Goal: Task Accomplishment & Management: Manage account settings

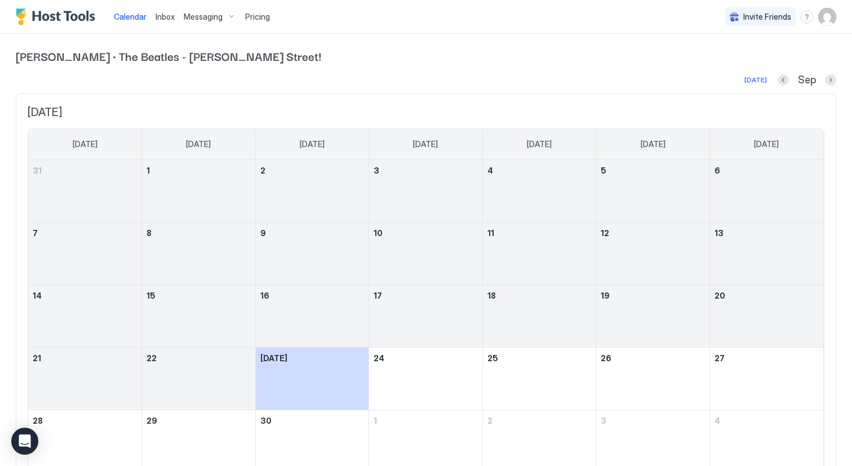
click at [200, 19] on span "Messaging" at bounding box center [203, 17] width 39 height 10
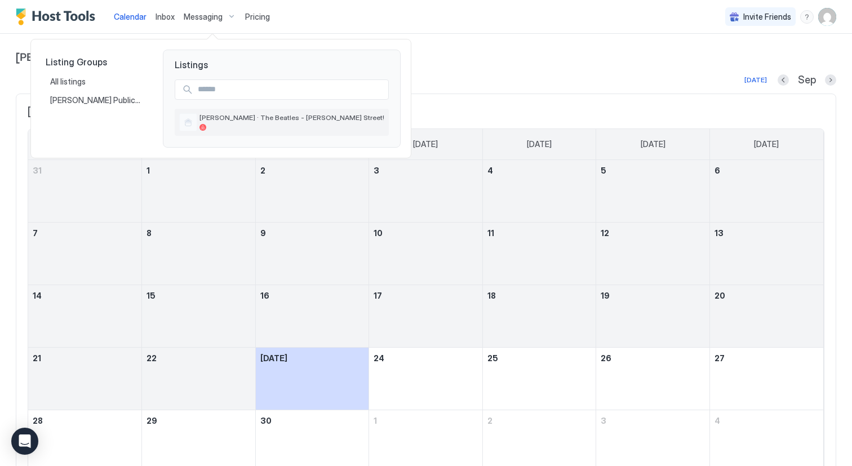
click at [231, 117] on span "[PERSON_NAME] · The Beatles - [PERSON_NAME] Street!" at bounding box center [291, 117] width 185 height 8
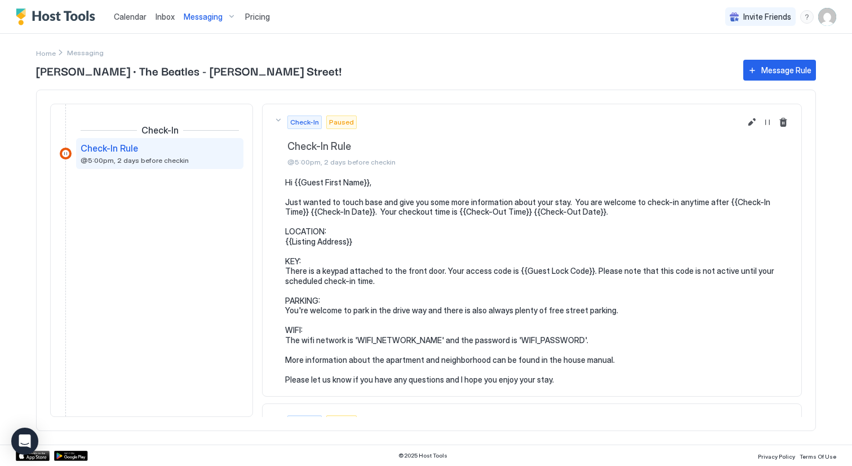
click at [199, 15] on span "Messaging" at bounding box center [203, 17] width 39 height 10
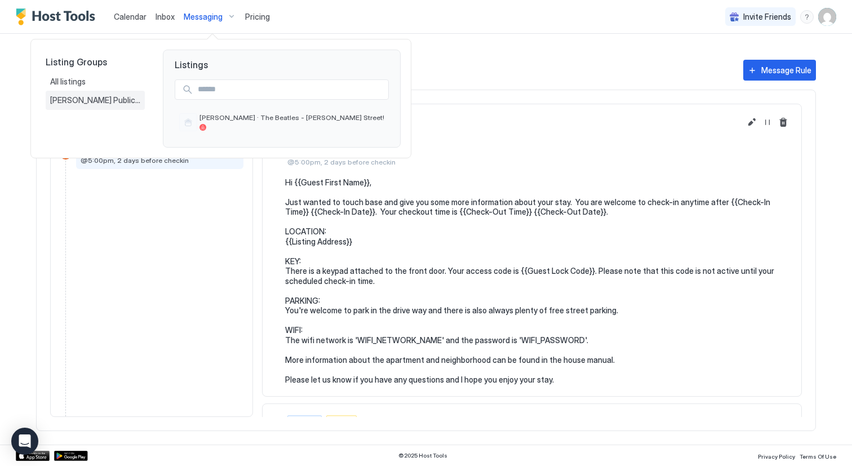
click at [101, 99] on span "[PERSON_NAME] Public Turnover" at bounding box center [95, 100] width 90 height 10
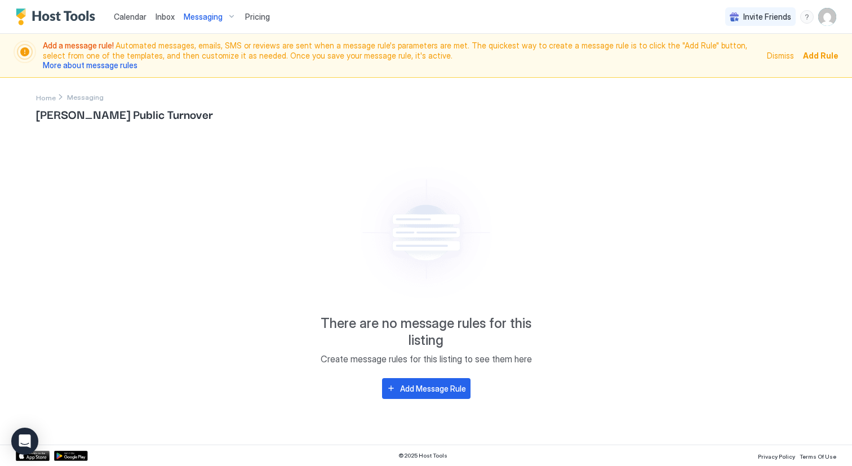
click at [230, 17] on div "Messaging" at bounding box center [209, 16] width 61 height 19
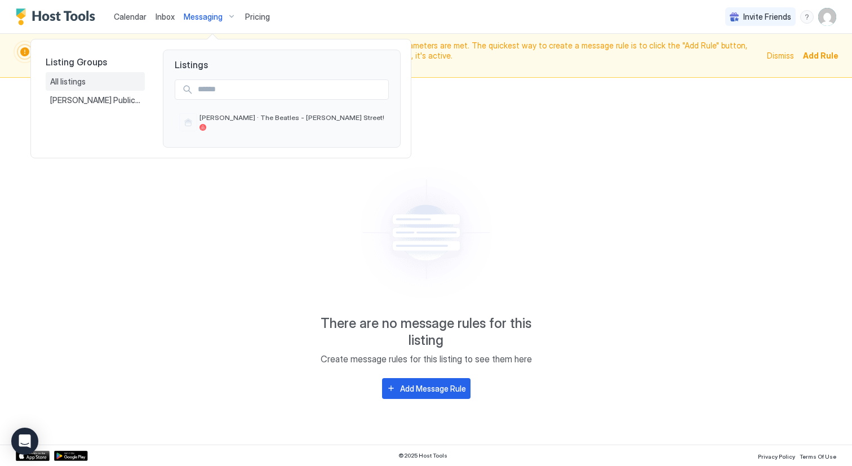
click at [94, 79] on div "All listings" at bounding box center [95, 82] width 90 height 10
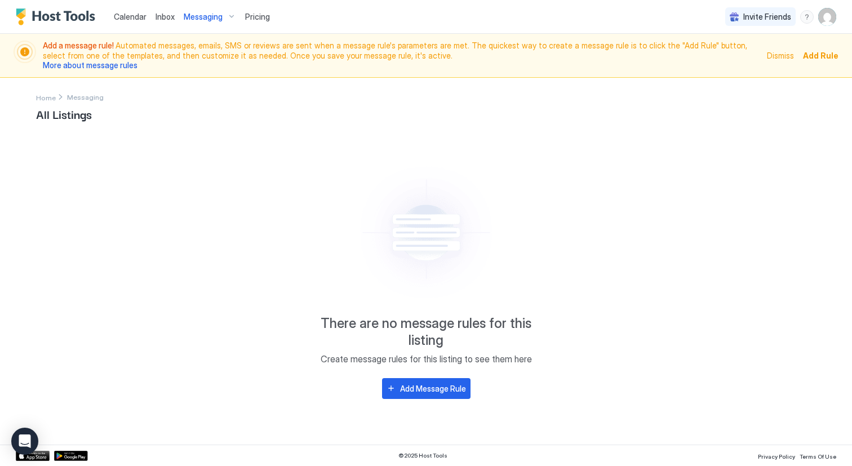
click at [827, 14] on img "User profile" at bounding box center [827, 17] width 18 height 18
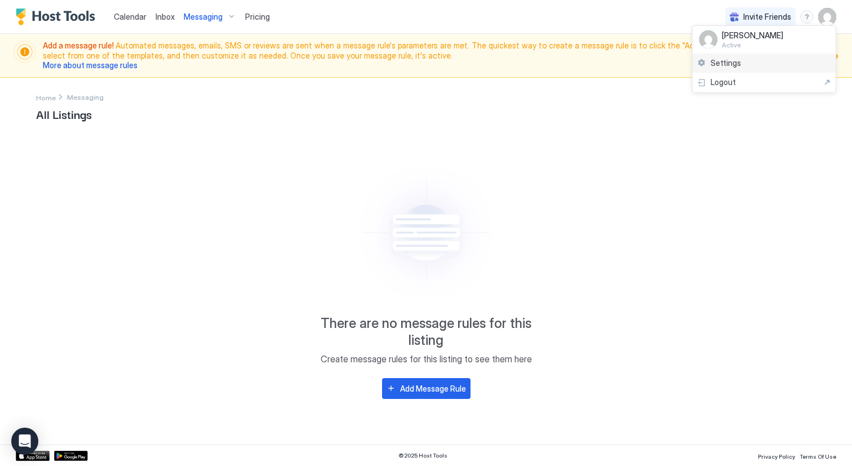
click at [725, 62] on span "Settings" at bounding box center [725, 63] width 30 height 10
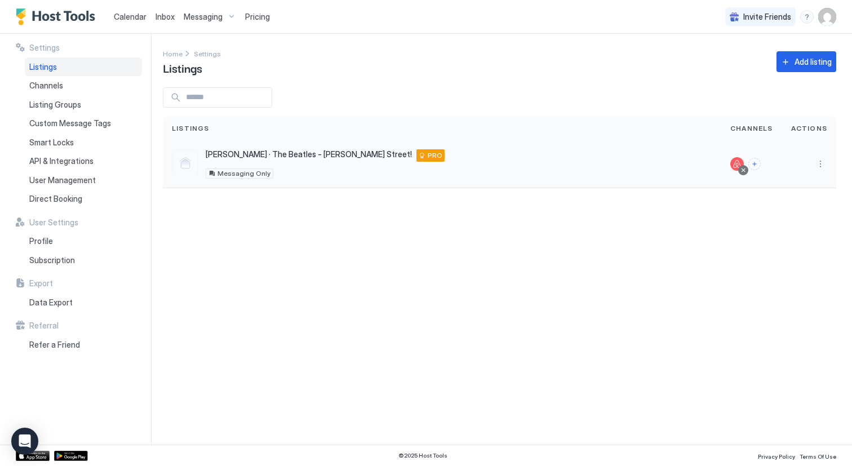
click at [293, 154] on span "[PERSON_NAME] · The Beatles - [PERSON_NAME] Street!" at bounding box center [309, 154] width 206 height 10
click at [819, 167] on button "More options" at bounding box center [821, 164] width 14 height 14
click at [820, 166] on div at bounding box center [426, 233] width 852 height 466
click at [352, 163] on div "[PERSON_NAME] · The Beatles - [PERSON_NAME] Street! Merseyside L15 8HP GB PRO M…" at bounding box center [325, 163] width 239 height 29
click at [822, 166] on button "More options" at bounding box center [821, 164] width 14 height 14
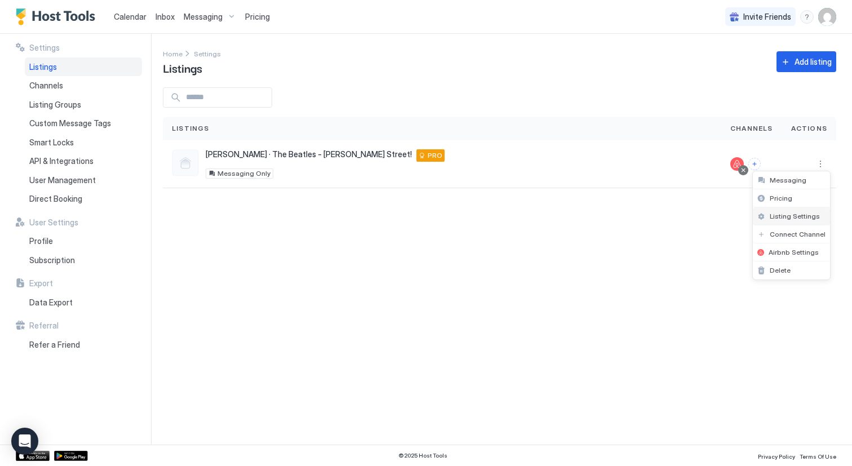
click at [794, 215] on span "Listing Settings" at bounding box center [795, 216] width 50 height 8
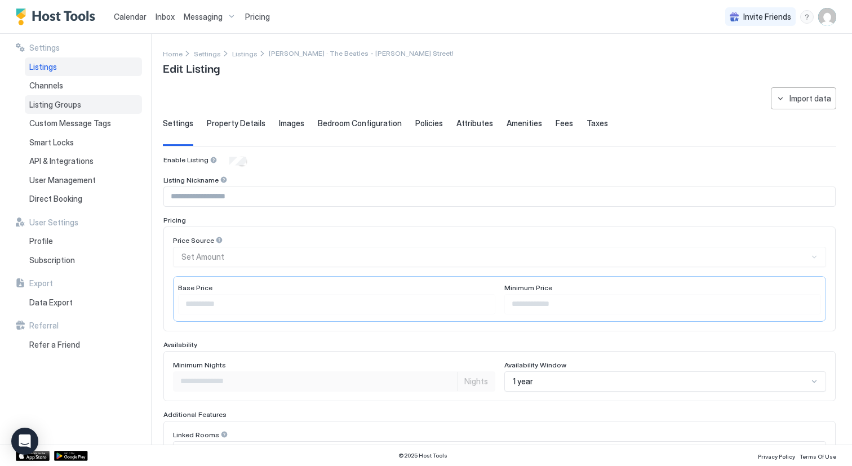
click at [72, 105] on span "Listing Groups" at bounding box center [55, 105] width 52 height 10
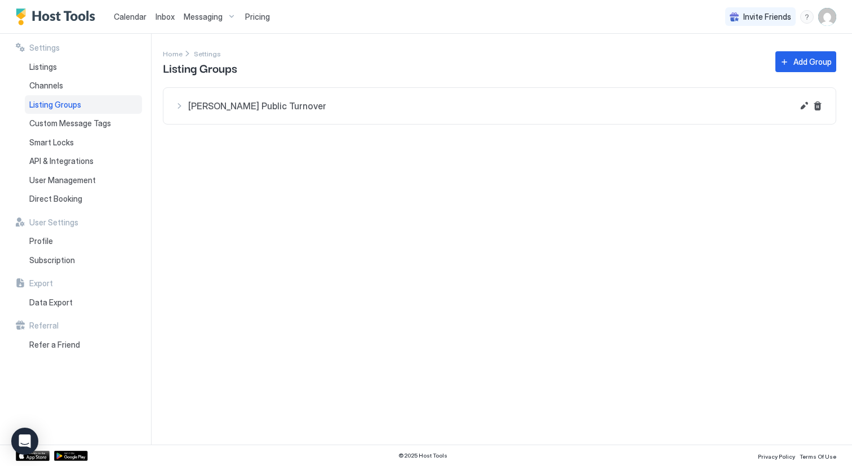
click at [255, 106] on span "[PERSON_NAME] Public Turnover" at bounding box center [490, 105] width 605 height 11
click at [272, 149] on div at bounding box center [516, 150] width 597 height 9
click at [270, 136] on span "[PERSON_NAME] · The Beatles - [PERSON_NAME] Street!" at bounding box center [516, 139] width 597 height 10
click at [197, 148] on div at bounding box center [197, 147] width 27 height 27
click at [804, 106] on button "Edit" at bounding box center [804, 106] width 14 height 14
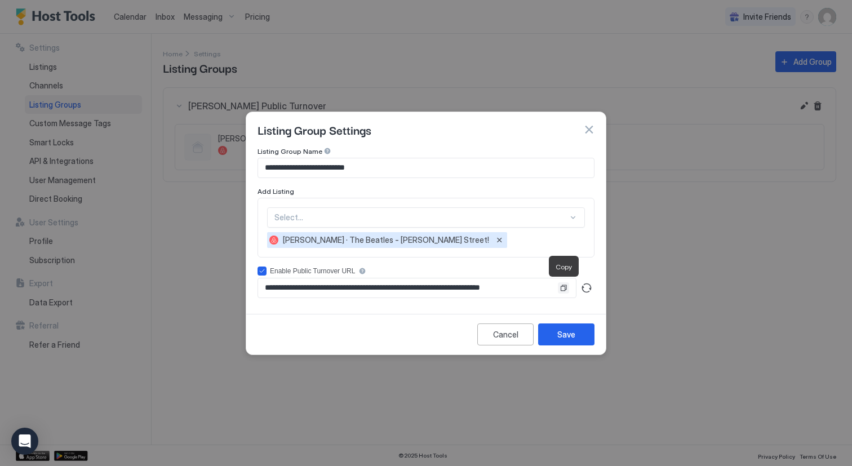
click at [565, 291] on button "Copy" at bounding box center [563, 287] width 11 height 11
click at [588, 287] on button "Generate turnover URL" at bounding box center [587, 288] width 16 height 16
type input "**********"
click at [564, 288] on button "Copy" at bounding box center [563, 287] width 11 height 11
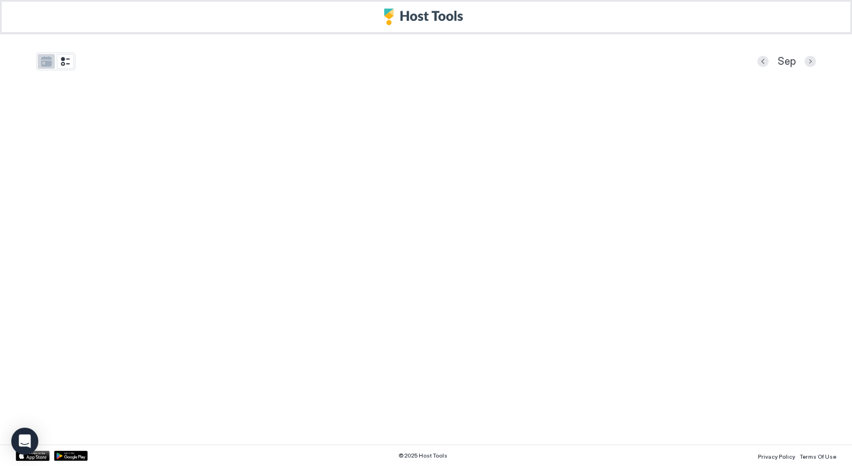
click at [45, 59] on button "tab-group" at bounding box center [46, 61] width 17 height 15
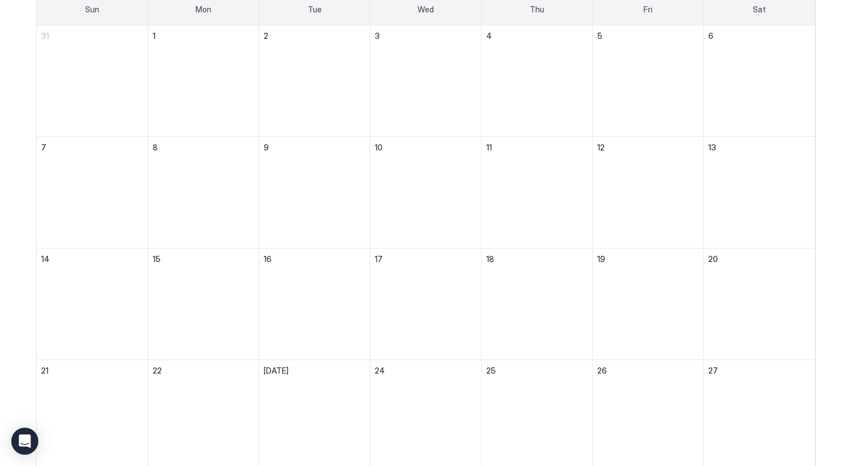
scroll to position [47, 0]
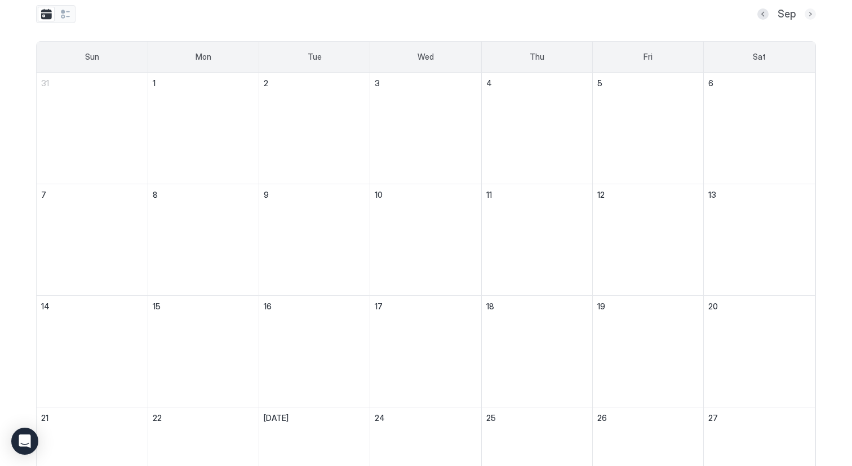
click at [811, 16] on button "Next month" at bounding box center [810, 13] width 11 height 11
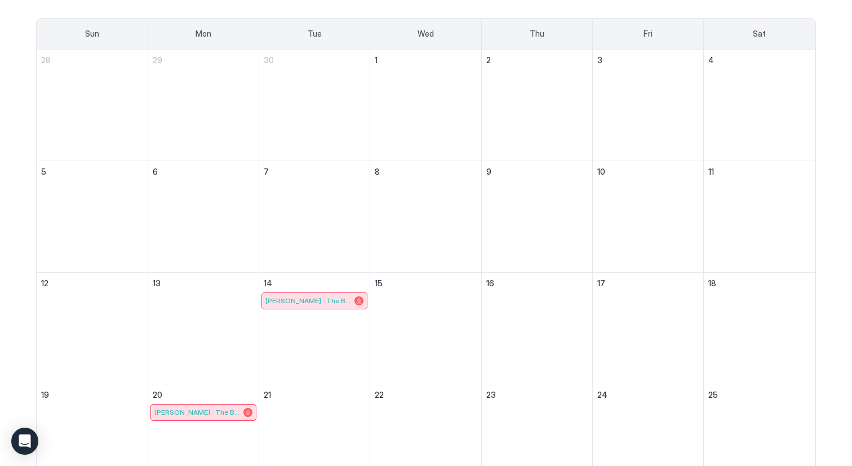
scroll to position [0, 0]
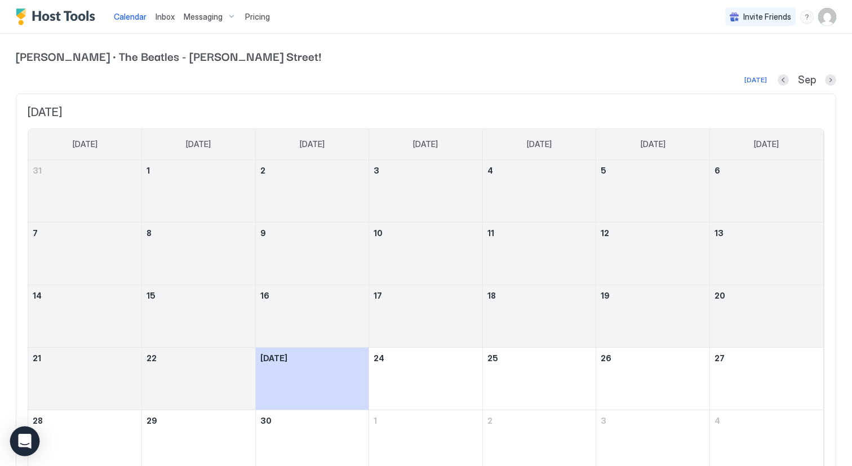
click at [25, 443] on icon "Open Intercom Messenger" at bounding box center [24, 441] width 15 height 15
